Goal: Check status: Check status

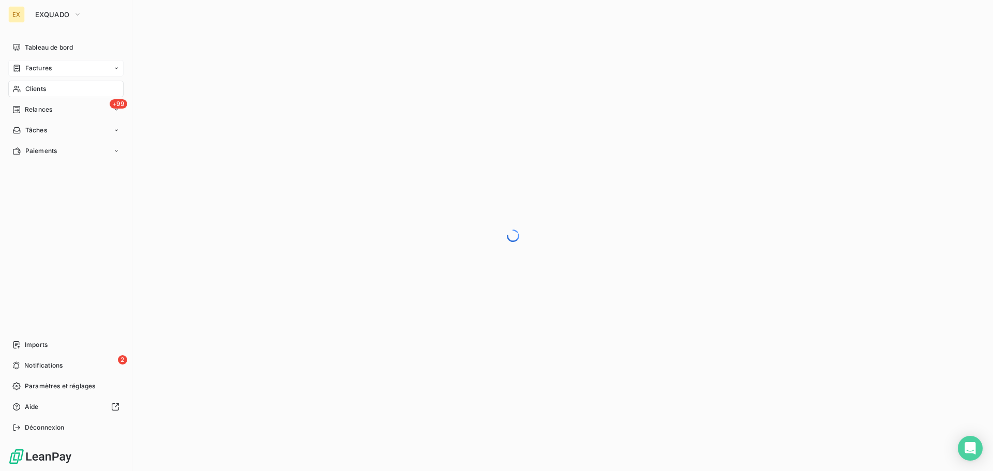
click at [48, 66] on span "Factures" at bounding box center [38, 68] width 26 height 9
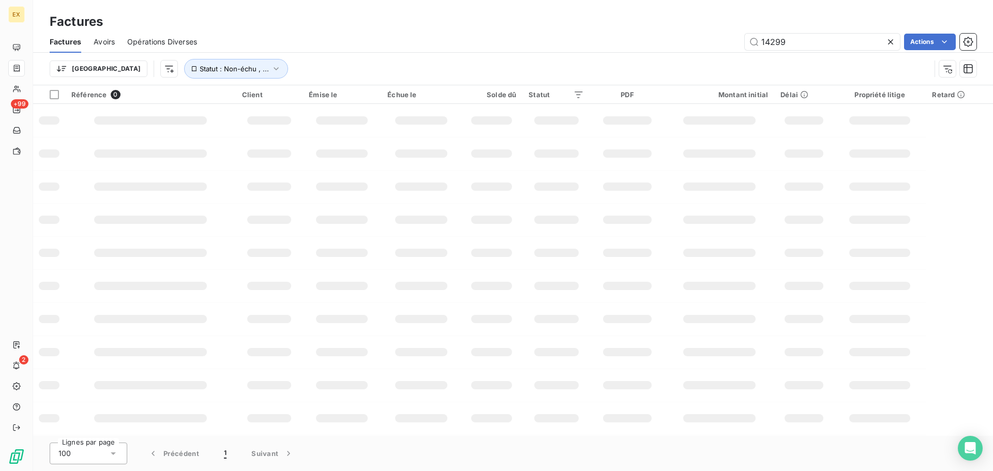
drag, startPoint x: 804, startPoint y: 39, endPoint x: 709, endPoint y: 47, distance: 95.4
click at [709, 47] on div "14299 Actions" at bounding box center [592, 42] width 767 height 17
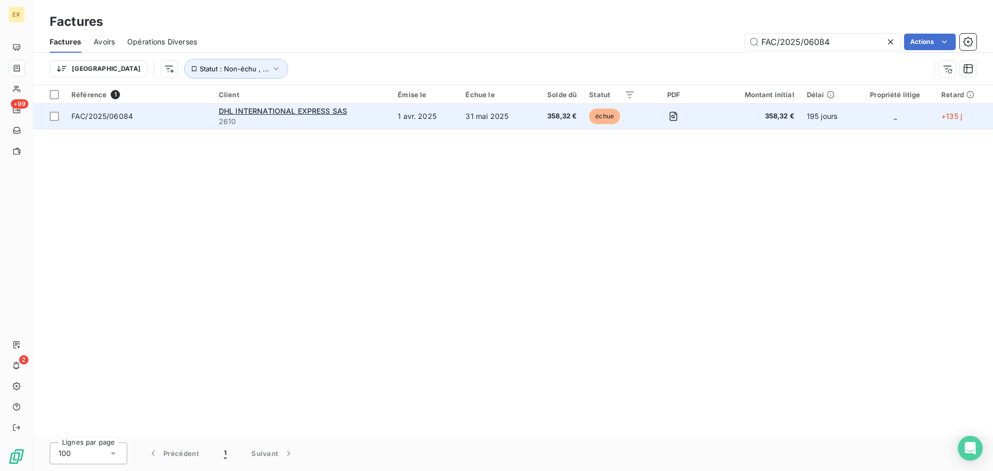
type input "FAC/2025/06084"
click at [348, 117] on span "2610" at bounding box center [302, 121] width 167 height 10
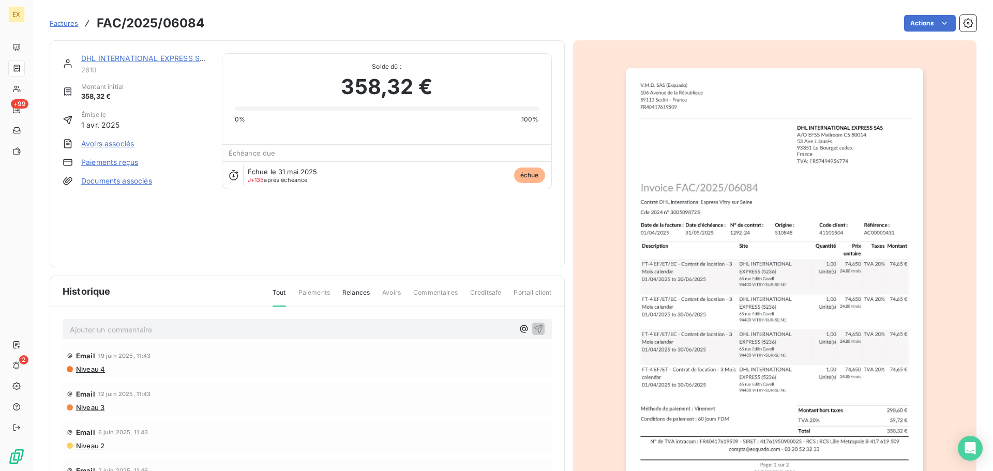
click at [354, 291] on span "Relances" at bounding box center [355, 297] width 27 height 18
click at [277, 327] on p "Ajouter un commentaire ﻿" at bounding box center [292, 329] width 444 height 13
click at [533, 329] on icon "button" at bounding box center [538, 328] width 10 height 10
click at [277, 291] on span "Tout" at bounding box center [279, 297] width 13 height 18
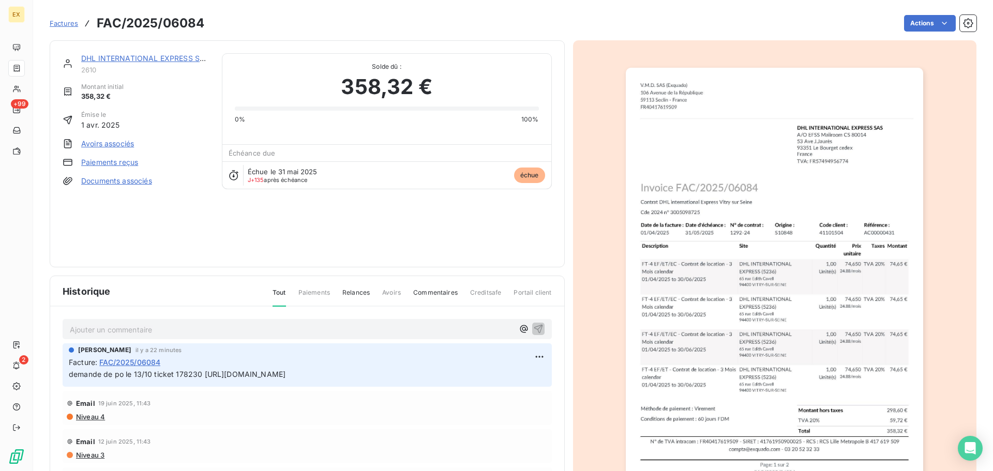
click at [77, 25] on span "Factures" at bounding box center [64, 23] width 28 height 8
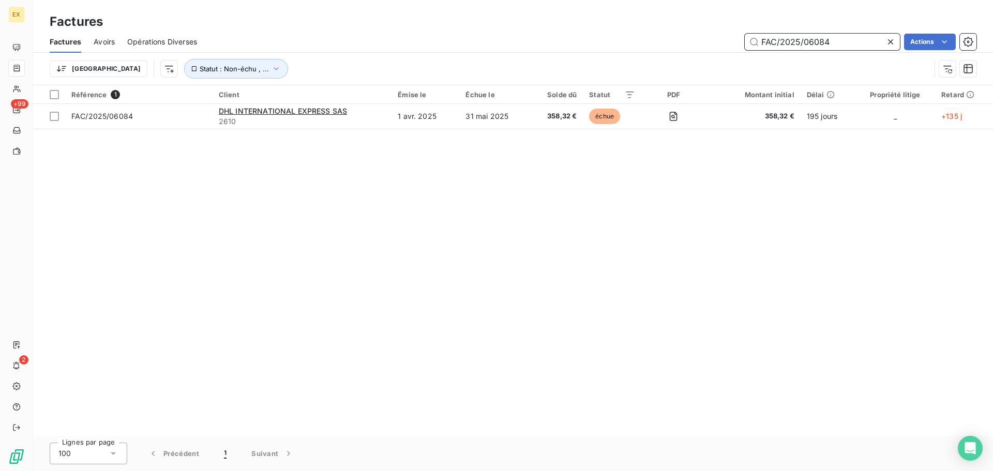
click at [841, 41] on input "FAC/2025/06084" at bounding box center [822, 42] width 155 height 17
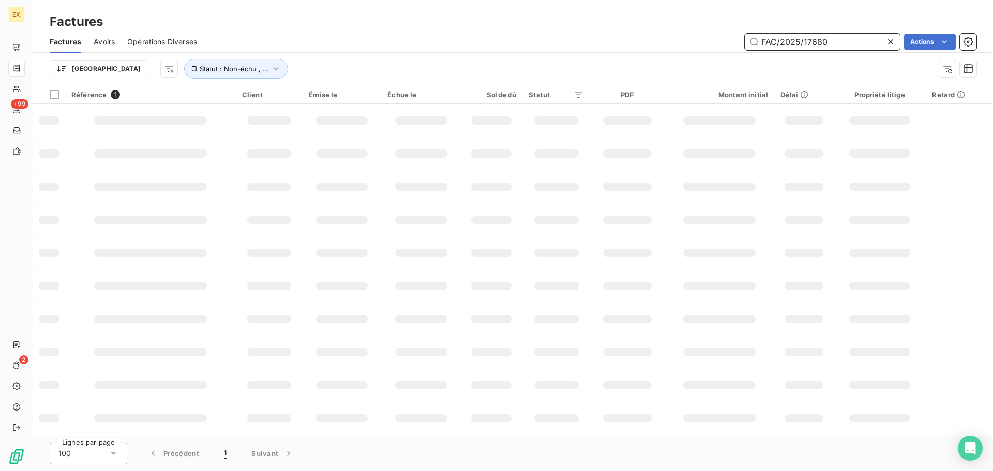
type input "FAC/2025/17680"
click at [832, 44] on input "FAC/2025/17680" at bounding box center [822, 42] width 155 height 17
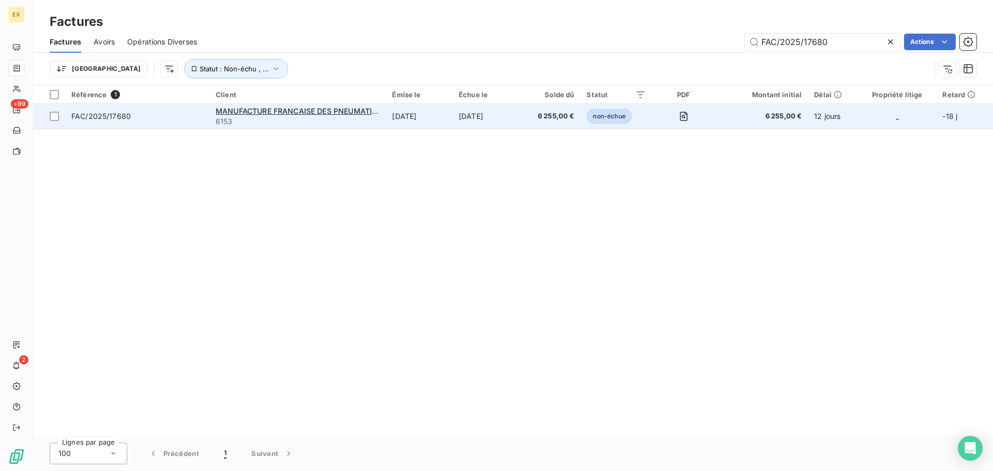
click at [196, 113] on span "FAC/2025/17680" at bounding box center [137, 116] width 132 height 10
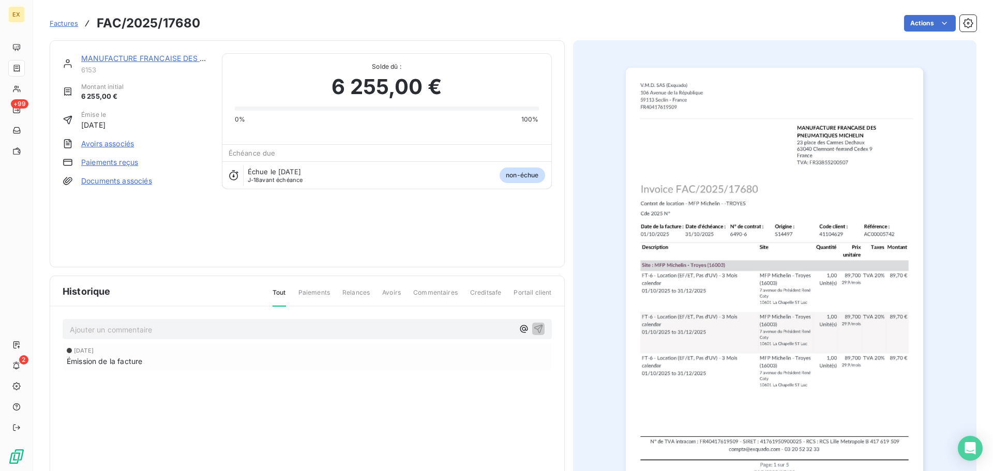
click at [353, 289] on span "Relances" at bounding box center [355, 297] width 27 height 18
click at [316, 323] on p "Ajouter un commentaire ﻿" at bounding box center [292, 329] width 444 height 13
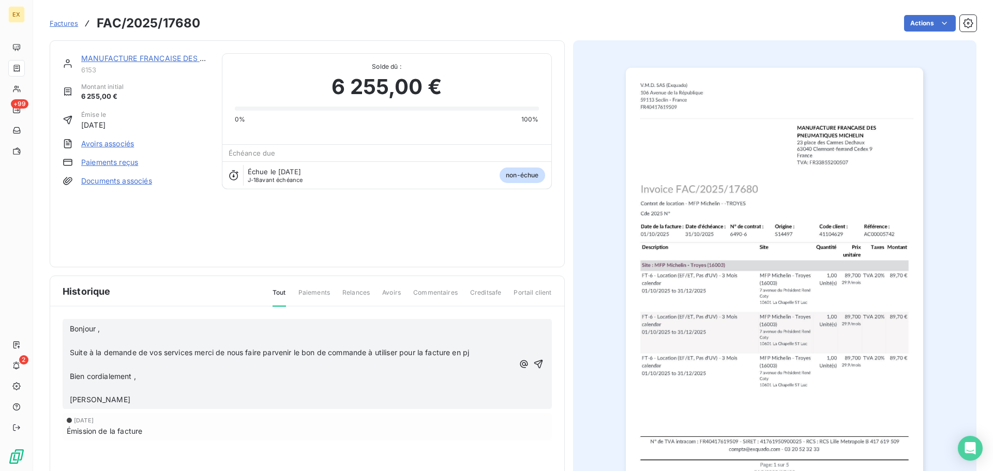
click at [152, 325] on p "Bonjour ," at bounding box center [292, 329] width 444 height 12
click at [162, 332] on p "Bonjour , ticket 1777753" at bounding box center [292, 329] width 444 height 12
click at [143, 324] on p "Bonjour , ticket 1777753" at bounding box center [292, 329] width 444 height 12
click at [164, 326] on p "Bonjour , ticket 177753" at bounding box center [292, 329] width 444 height 12
click at [537, 365] on icon "button" at bounding box center [538, 364] width 10 height 10
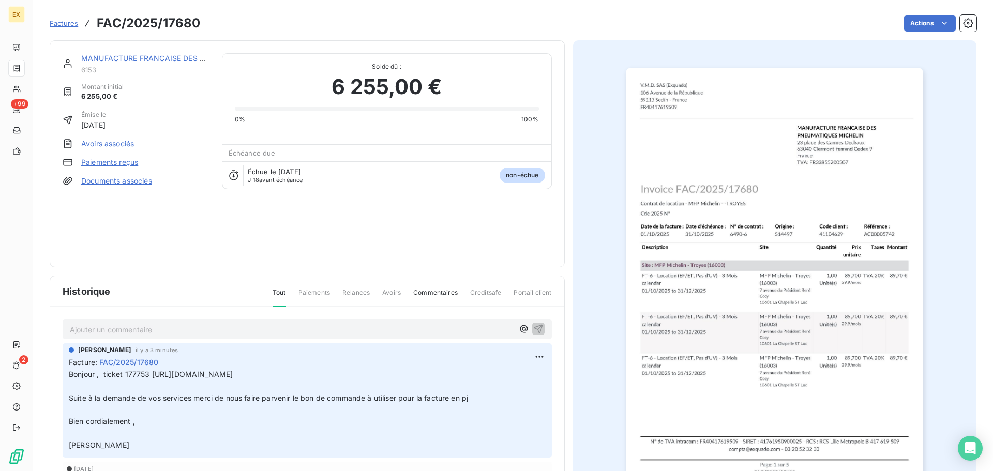
click at [72, 22] on span "Factures" at bounding box center [64, 23] width 28 height 8
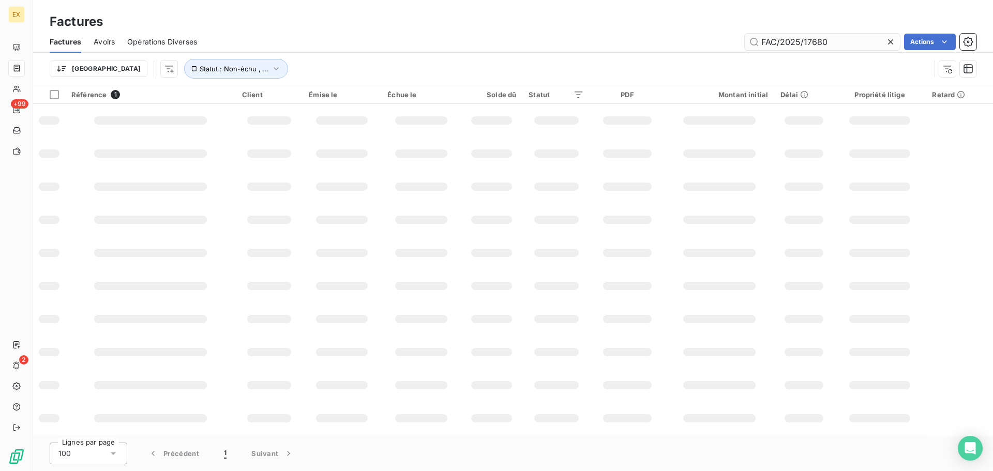
click at [833, 41] on input "FAC/2025/17680" at bounding box center [822, 42] width 155 height 17
type input "FAC/2025/17677"
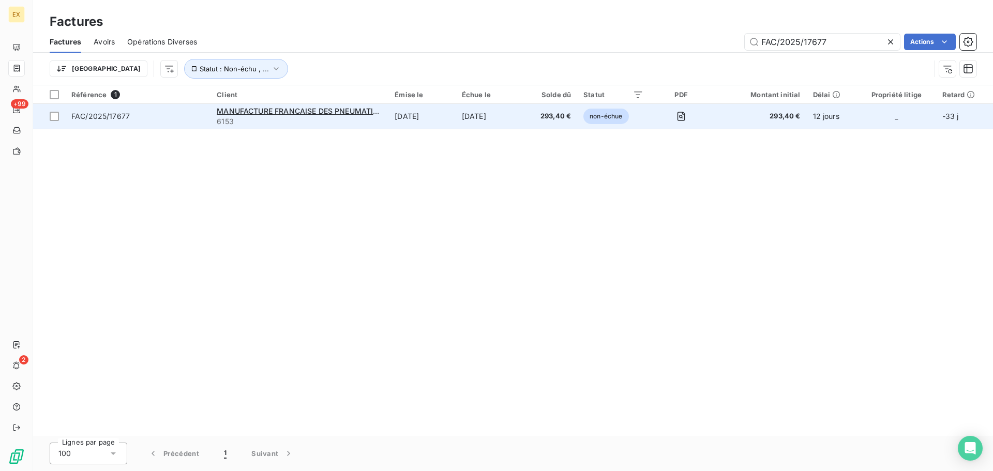
click at [162, 116] on span "FAC/2025/17677" at bounding box center [137, 116] width 133 height 10
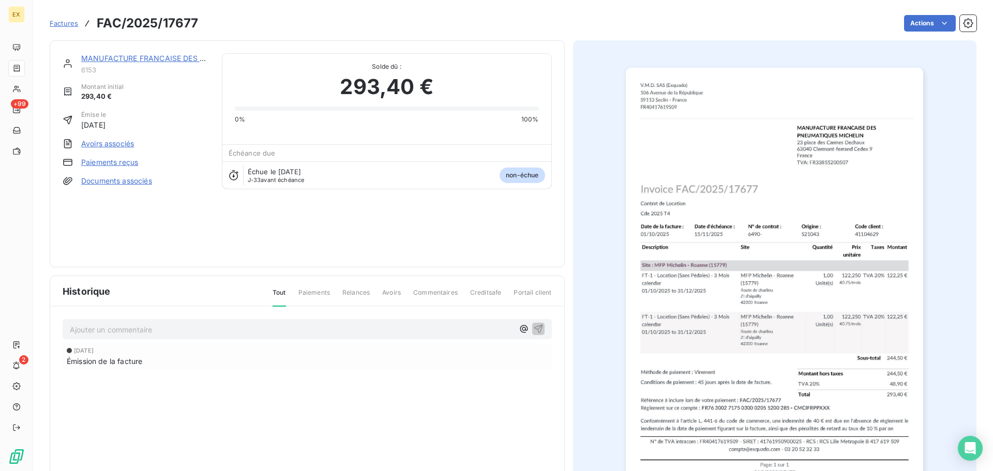
click at [259, 337] on div "Ajouter un commentaire ﻿" at bounding box center [307, 329] width 489 height 20
click at [264, 323] on p "Ajouter un commentaire ﻿" at bounding box center [292, 329] width 444 height 13
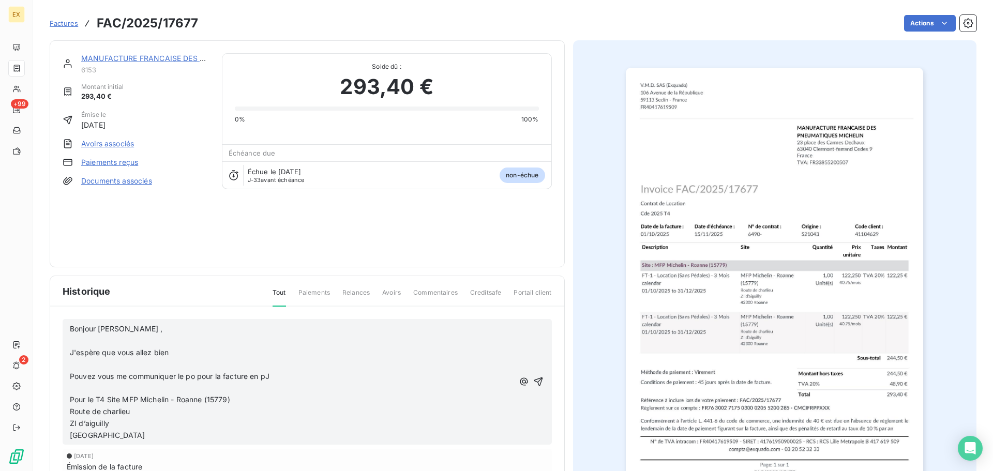
click at [200, 329] on p "Bonjour [PERSON_NAME] ," at bounding box center [292, 329] width 444 height 12
click at [243, 326] on p "Bonjour [PERSON_NAME] , ticket" at bounding box center [292, 329] width 444 height 12
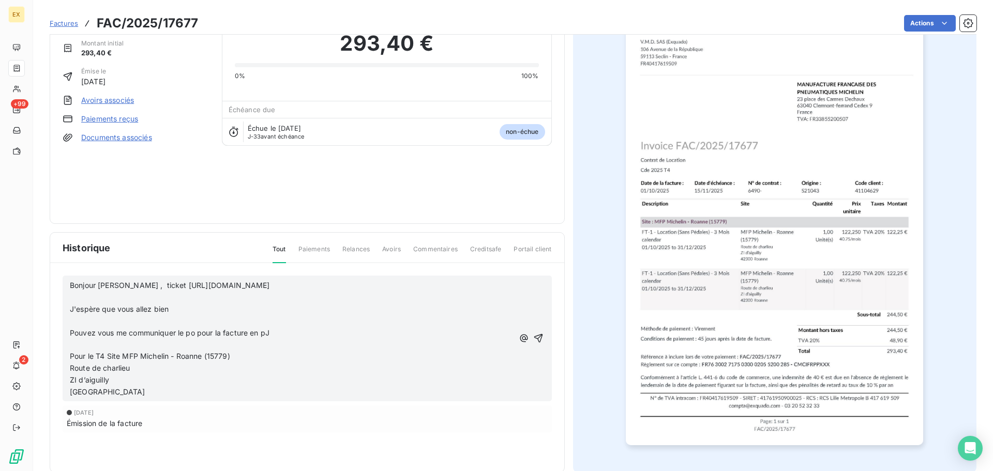
scroll to position [53, 0]
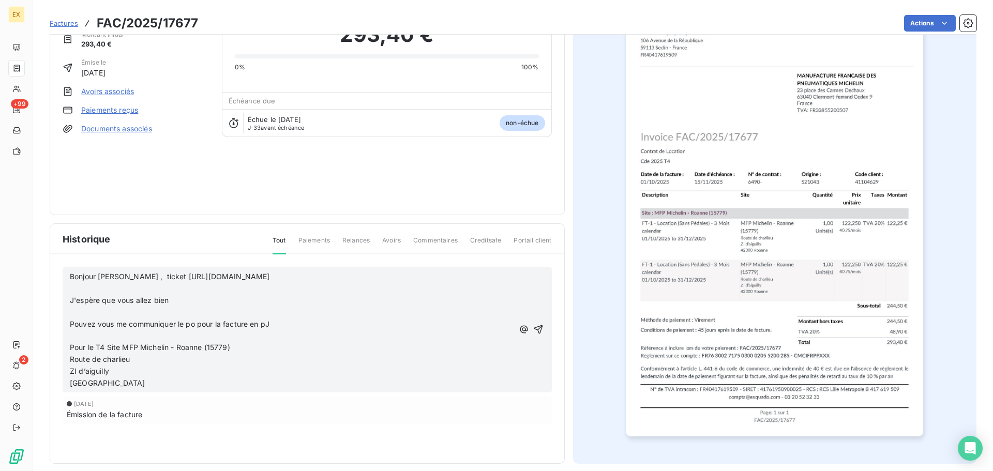
click at [530, 328] on div "Bonjour [PERSON_NAME] , ticket [URL][DOMAIN_NAME] ﻿ J'espère que vous allez bie…" at bounding box center [307, 329] width 475 height 119
click at [534, 335] on icon "button" at bounding box center [538, 329] width 10 height 10
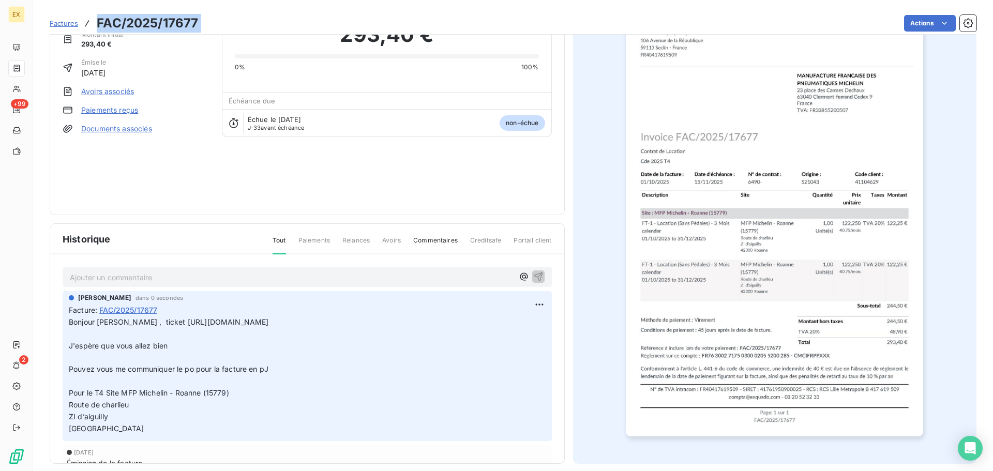
copy section "FAC/2025/17677 Actions"
drag, startPoint x: 211, startPoint y: 21, endPoint x: 96, endPoint y: 21, distance: 114.8
click at [96, 21] on div "Factures FAC/2025/17677 Actions" at bounding box center [513, 23] width 927 height 22
